Goal: Transaction & Acquisition: Purchase product/service

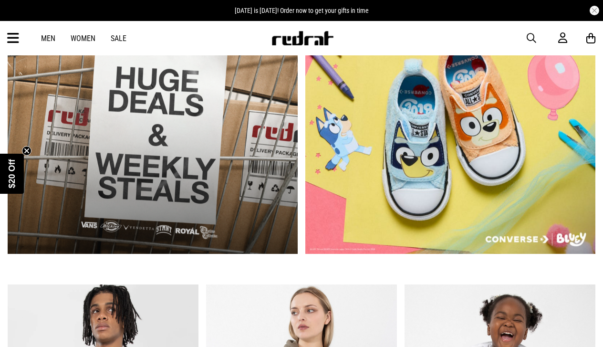
scroll to position [299, 0]
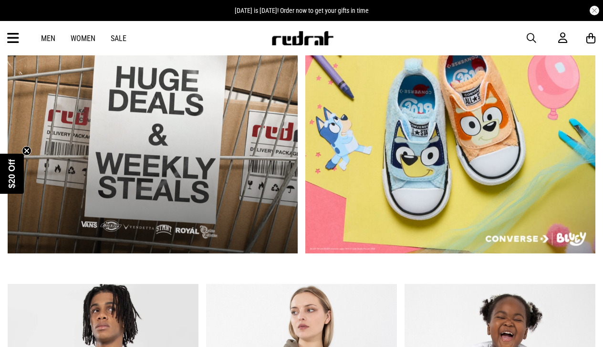
click at [426, 189] on link "2 / 2" at bounding box center [450, 133] width 290 height 240
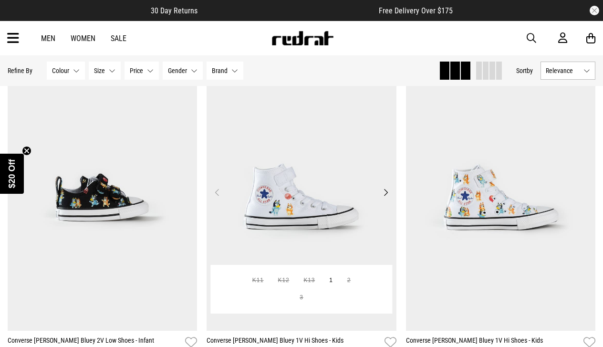
scroll to position [86, 0]
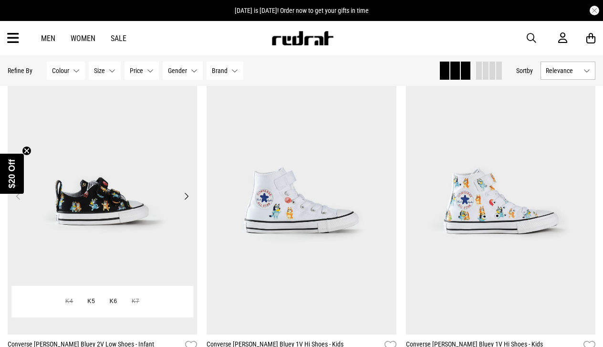
click at [103, 209] on img at bounding box center [103, 202] width 190 height 266
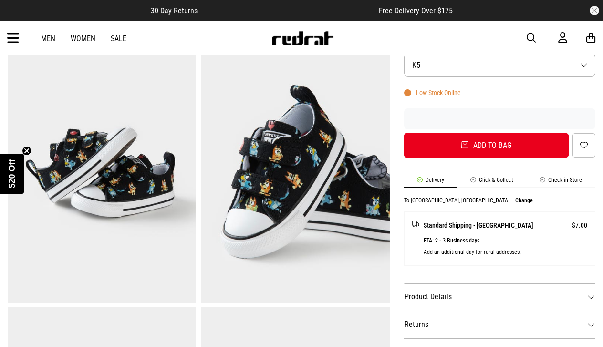
scroll to position [257, 0]
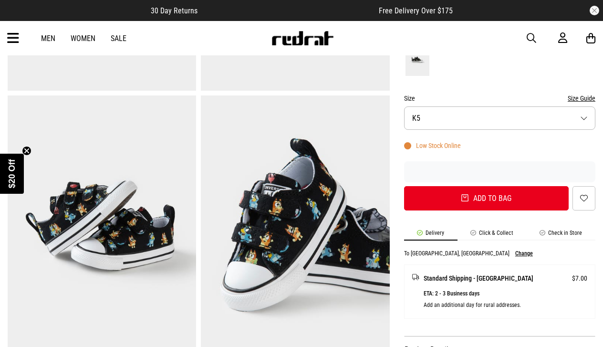
click at [13, 39] on icon at bounding box center [13, 39] width 12 height 16
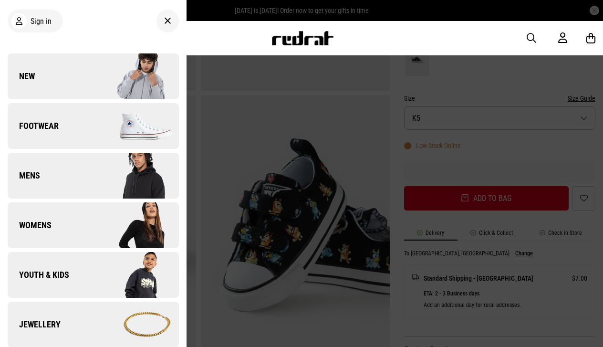
click at [64, 278] on span "Youth & Kids" at bounding box center [38, 274] width 61 height 11
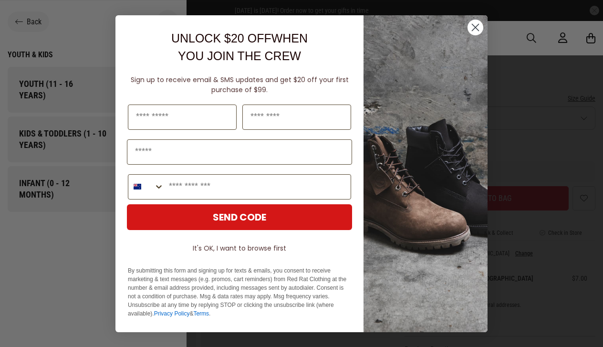
click at [478, 32] on circle "Close dialog" at bounding box center [475, 27] width 16 height 16
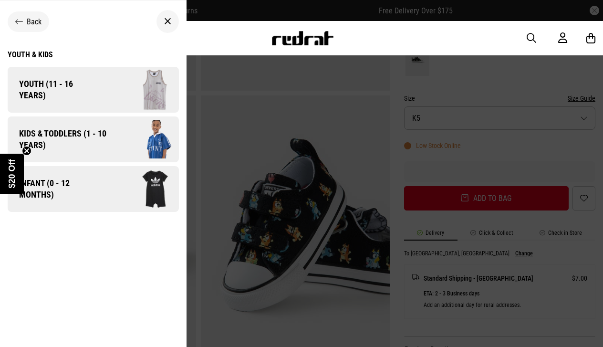
click at [65, 144] on span "Kids & Toddlers (1 - 10 years)" at bounding box center [59, 139] width 103 height 23
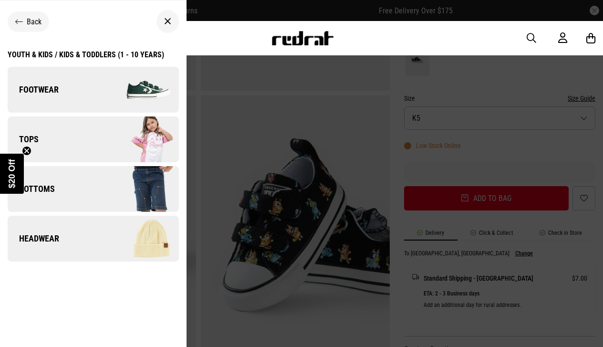
click at [97, 87] on img at bounding box center [135, 90] width 85 height 48
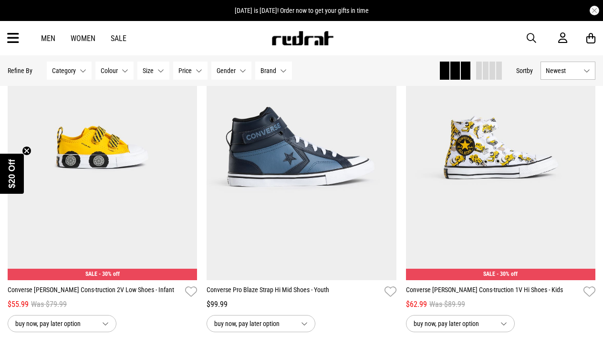
scroll to position [1500, 0]
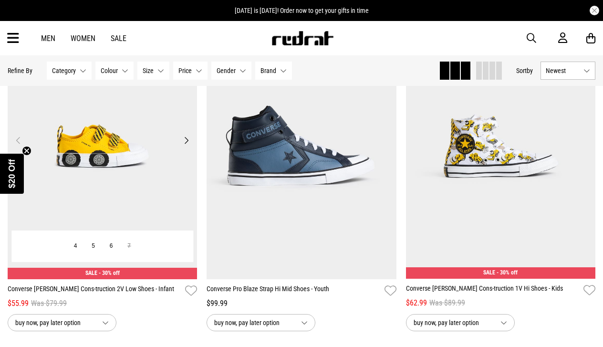
click at [187, 140] on button "Next" at bounding box center [186, 139] width 12 height 11
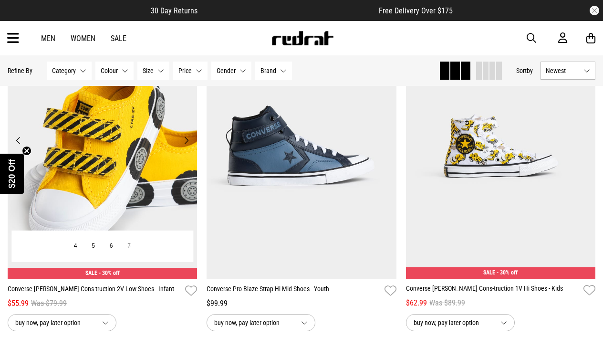
click at [187, 140] on button "Next" at bounding box center [186, 139] width 12 height 11
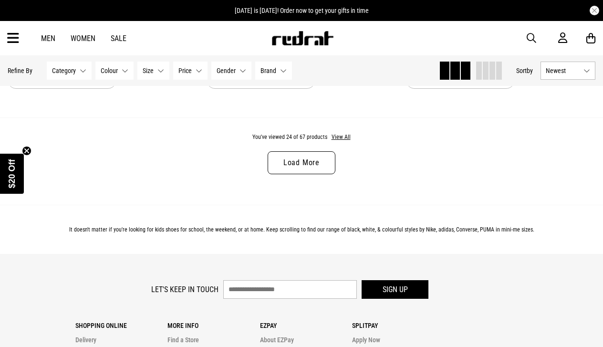
scroll to position [2744, 0]
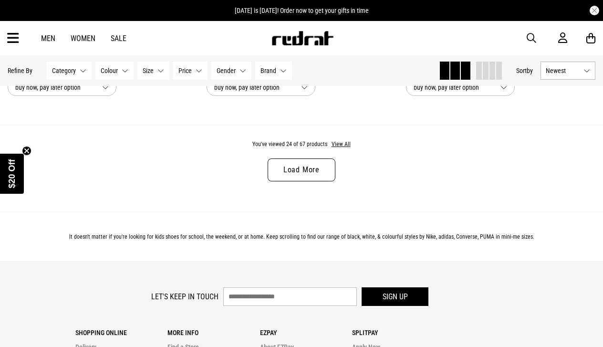
click at [295, 165] on link "Load More" at bounding box center [301, 169] width 68 height 23
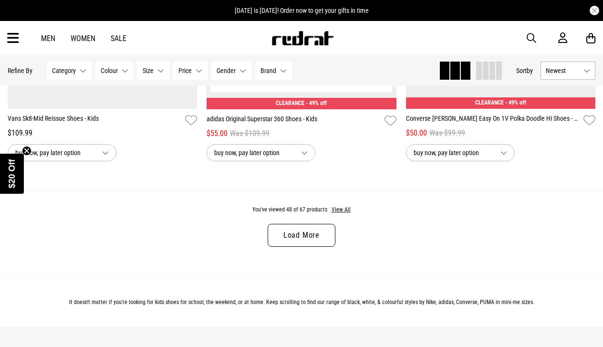
scroll to position [5371, 0]
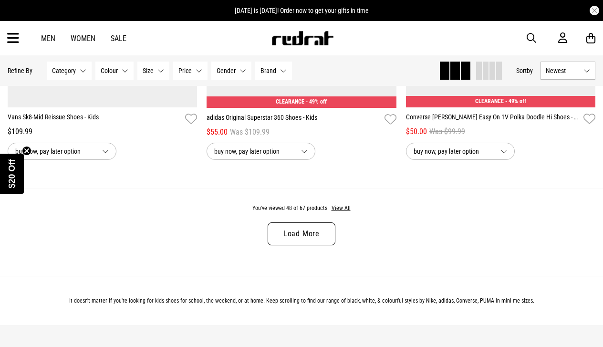
click at [300, 230] on link "Load More" at bounding box center [301, 233] width 68 height 23
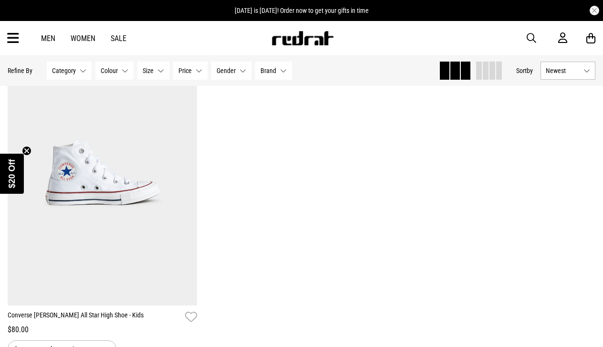
scroll to position [7527, 0]
click at [14, 36] on icon at bounding box center [13, 39] width 12 height 16
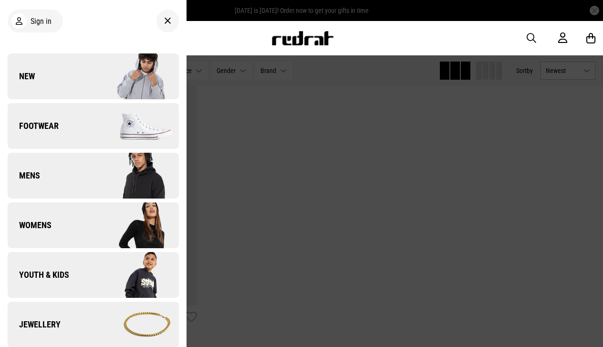
click at [283, 35] on img at bounding box center [302, 38] width 63 height 14
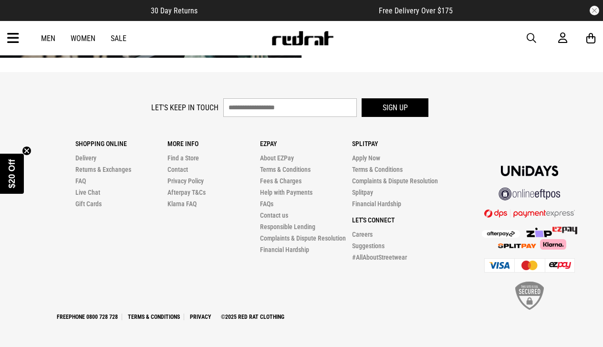
scroll to position [1889, 0]
